Goal: Information Seeking & Learning: Learn about a topic

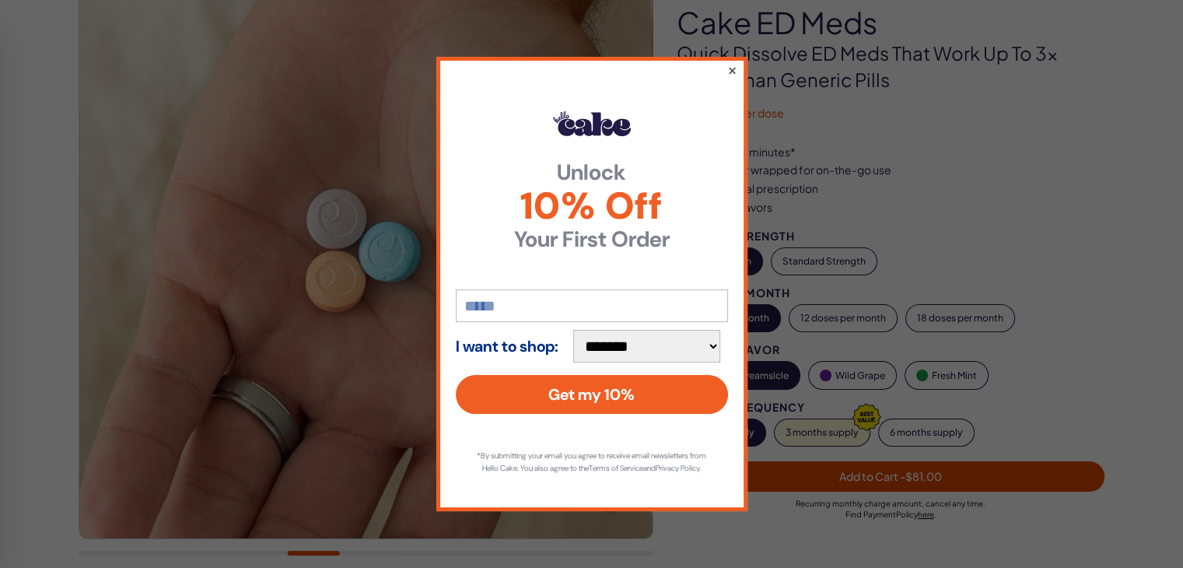
click at [731, 66] on button "×" at bounding box center [732, 70] width 10 height 19
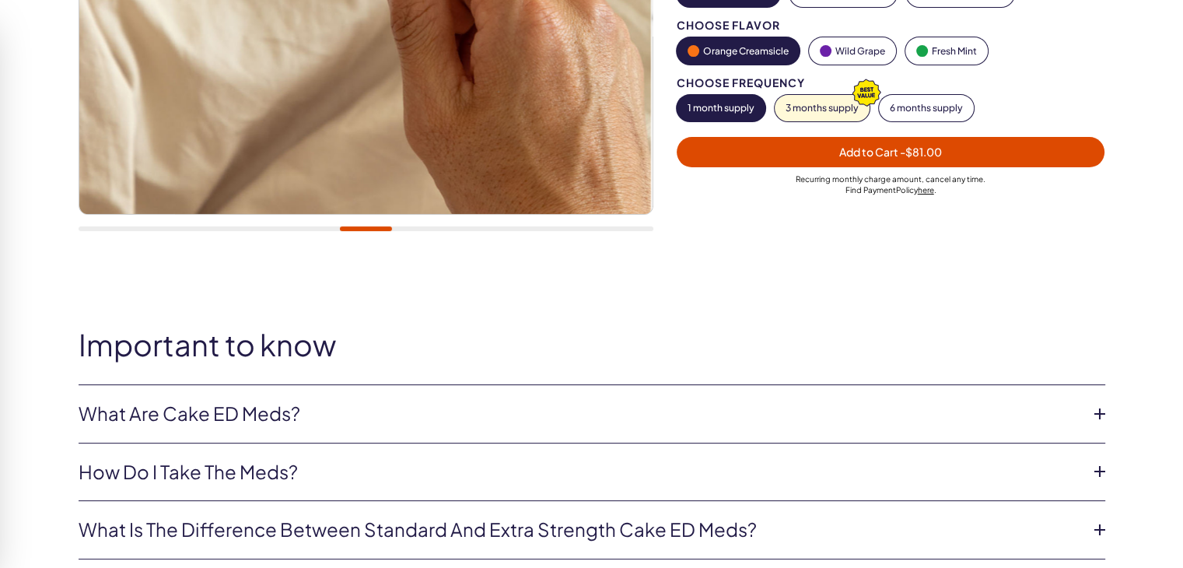
scroll to position [545, 0]
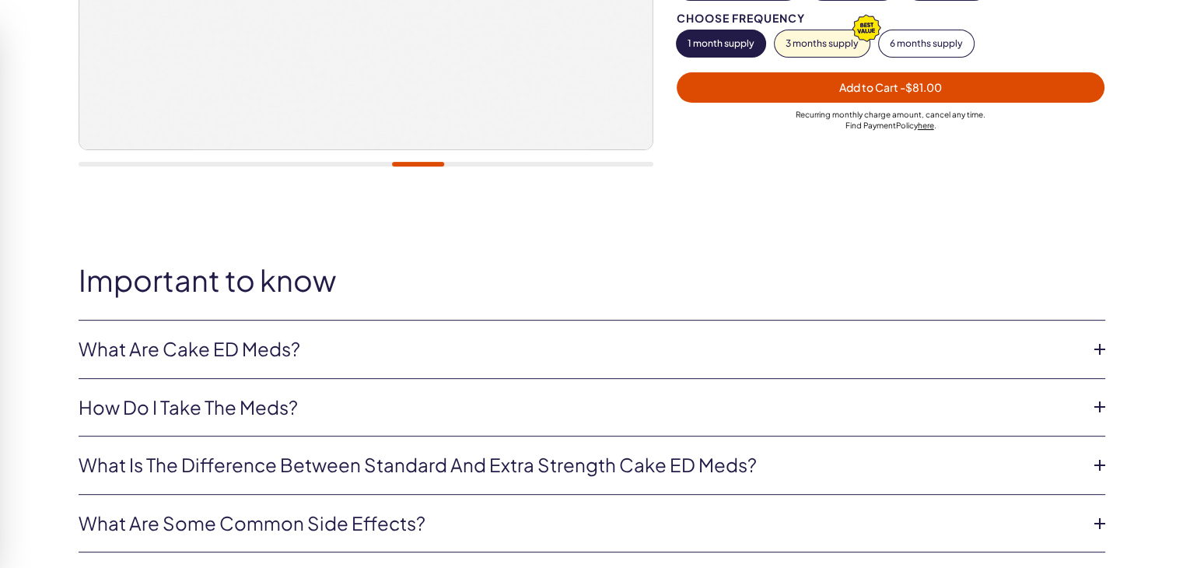
click at [303, 345] on link "What are Cake ED Meds?" at bounding box center [580, 349] width 1002 height 26
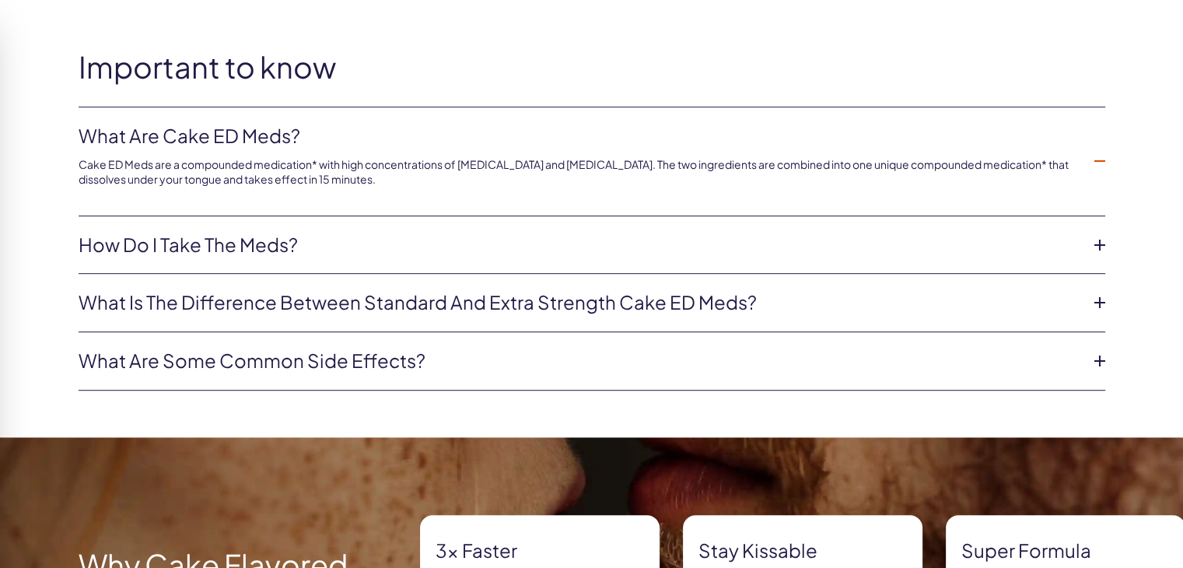
scroll to position [778, 0]
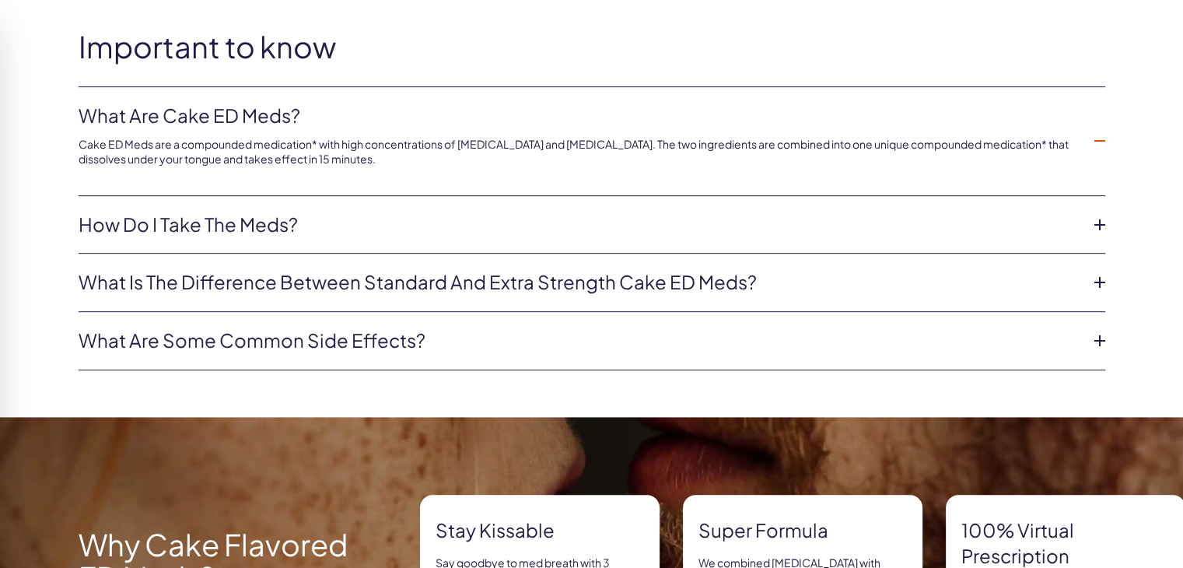
click at [286, 223] on link "How do I take the meds?" at bounding box center [580, 225] width 1002 height 26
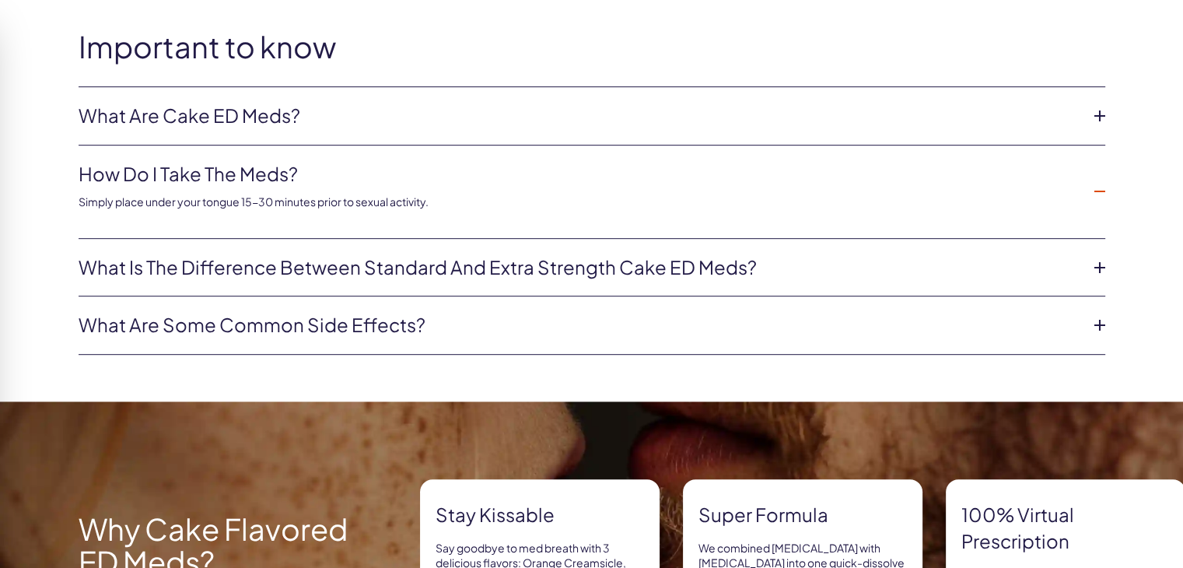
drag, startPoint x: 286, startPoint y: 223, endPoint x: 923, endPoint y: 300, distance: 642.6
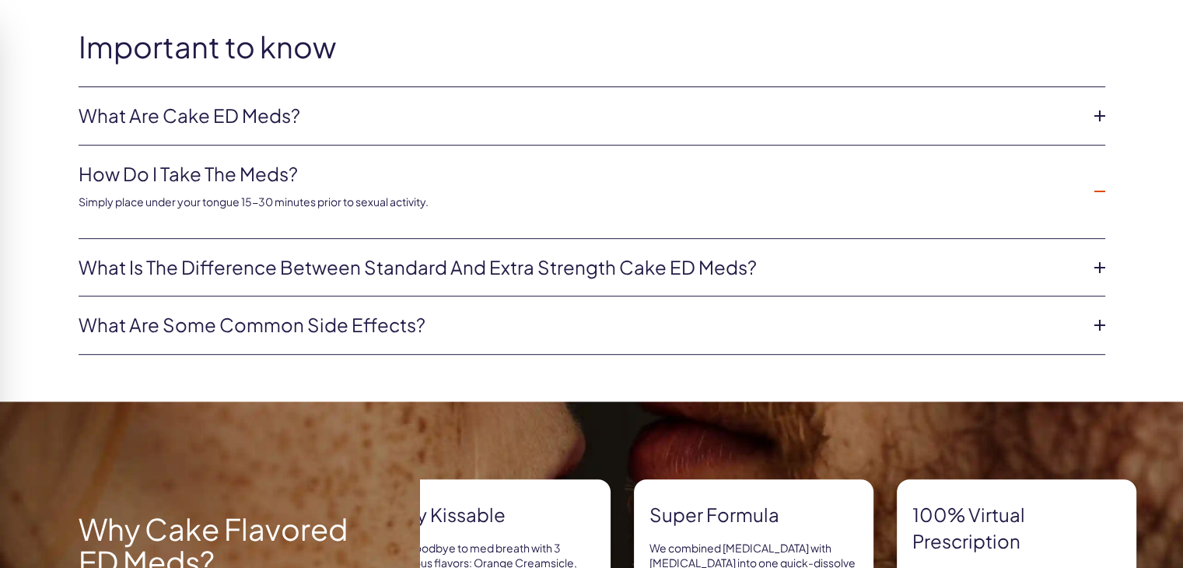
drag, startPoint x: 923, startPoint y: 300, endPoint x: 672, endPoint y: 349, distance: 255.9
click at [672, 349] on li "What are some common side effects? The common side effects of Cake ED Meds incl…" at bounding box center [592, 325] width 1027 height 58
click at [711, 262] on link "What is the difference between Standard and Extra Strength Cake ED meds?" at bounding box center [580, 267] width 1002 height 26
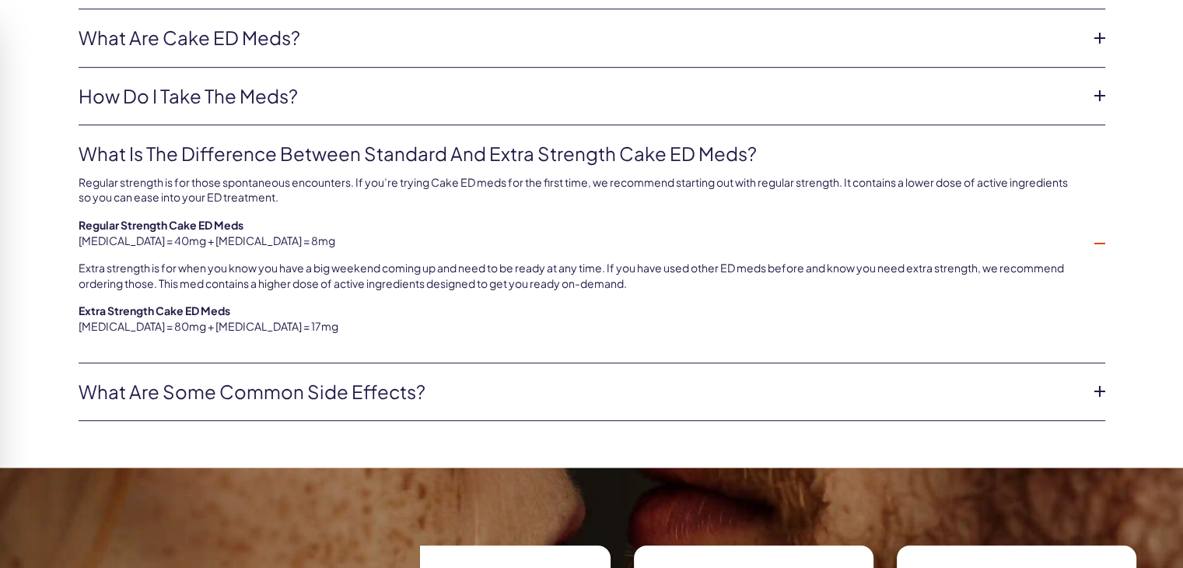
scroll to position [934, 0]
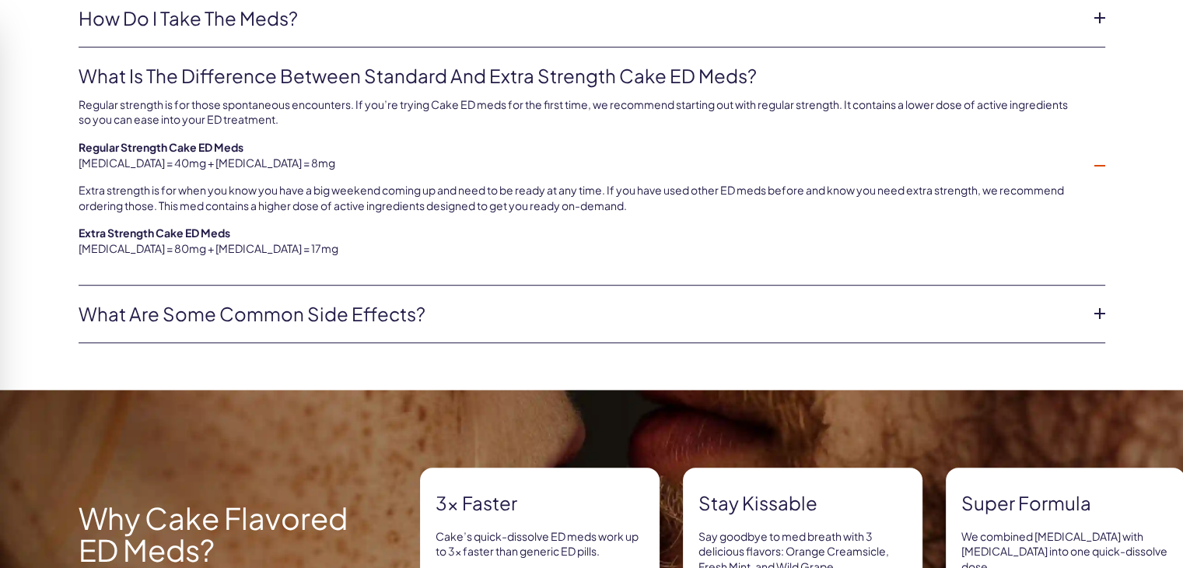
click at [370, 314] on link "What are some common side effects?" at bounding box center [580, 314] width 1002 height 26
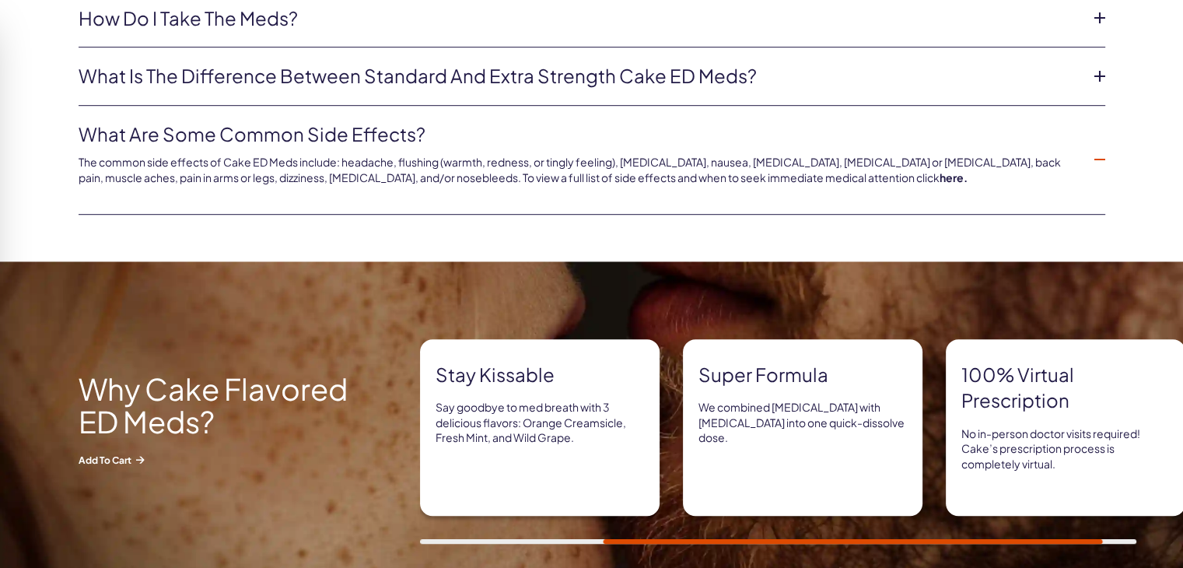
scroll to position [1011, 0]
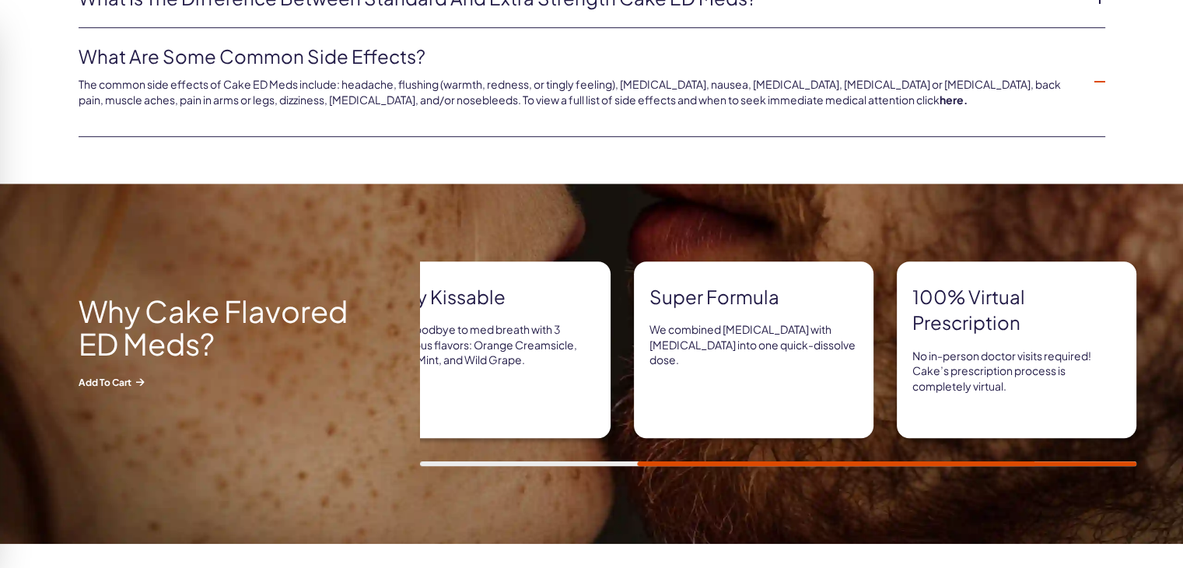
click at [607, 406] on div "Stay Kissable Say goodbye to med breath with 3 delicious flavors: Orange Creams…" at bounding box center [491, 349] width 240 height 177
click at [412, 383] on div "3x Faster Cake’s quick-dissolve ED meds work up to 3x faster than generic ED pi…" at bounding box center [591, 363] width 1183 height 205
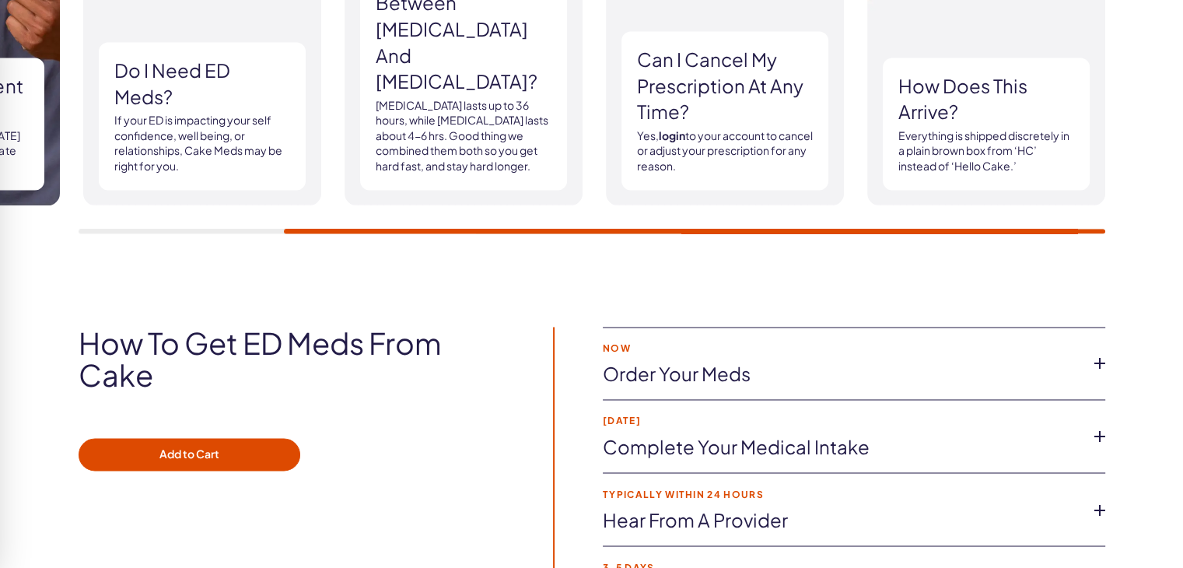
scroll to position [2458, 0]
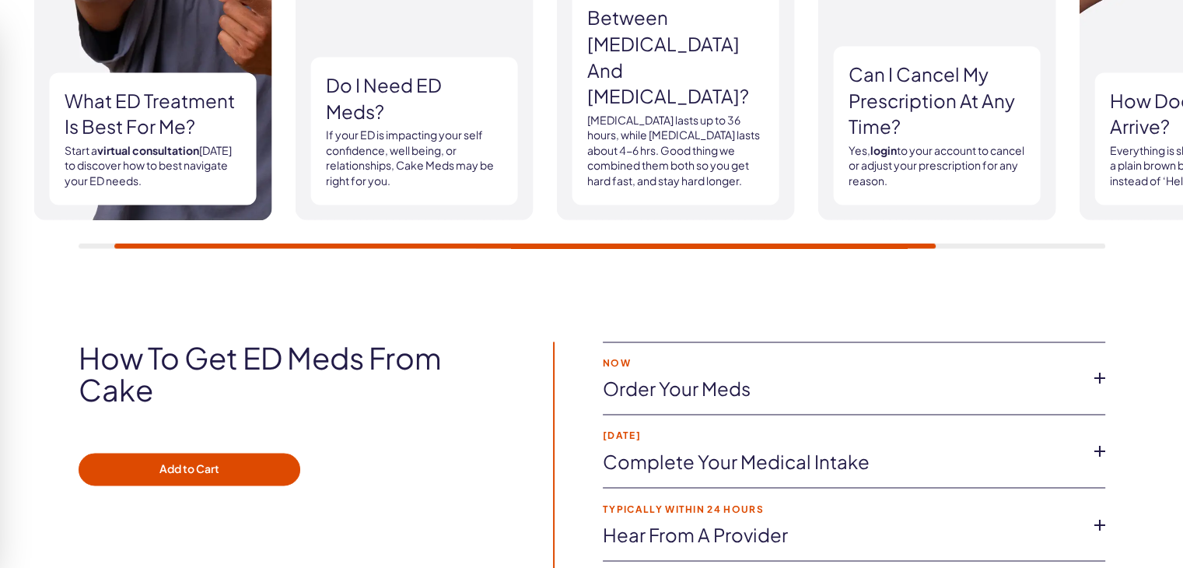
click at [183, 122] on h3 "What ED treatment is best for me?" at bounding box center [153, 114] width 176 height 52
